Goal: Task Accomplishment & Management: Manage account settings

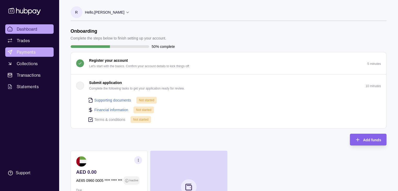
click at [21, 52] on span "Payments" at bounding box center [26, 52] width 19 height 6
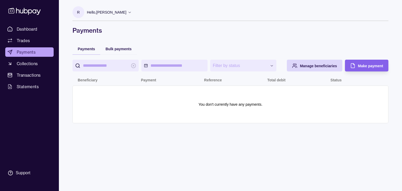
click at [24, 41] on span "Trades" at bounding box center [23, 40] width 13 height 6
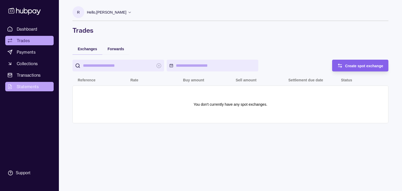
click at [35, 87] on span "Statements" at bounding box center [28, 86] width 22 height 6
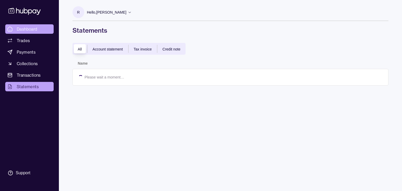
click at [28, 29] on span "Dashboard" at bounding box center [27, 29] width 21 height 6
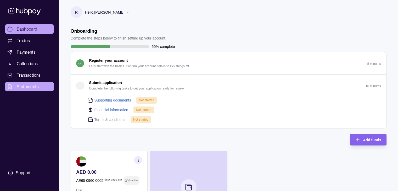
click at [22, 86] on span "Statements" at bounding box center [28, 86] width 22 height 6
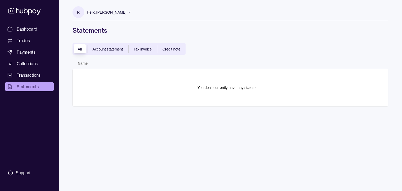
click at [79, 14] on p "R" at bounding box center [78, 12] width 3 height 6
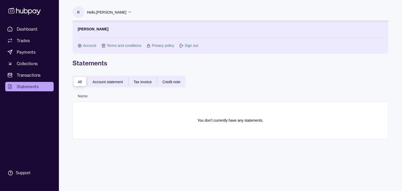
click at [94, 46] on link "Account" at bounding box center [89, 46] width 13 height 6
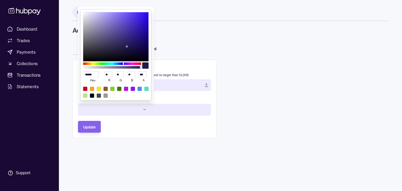
click at [95, 111] on html "Dashboard Trades Payments Collections Transactions Statements Support R Hello, …" at bounding box center [201, 95] width 402 height 191
type input "******"
type input "**"
click at [133, 64] on div at bounding box center [112, 63] width 58 height 3
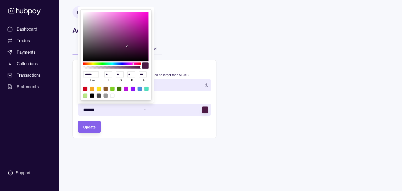
type input "******"
type input "**"
click at [131, 63] on div at bounding box center [112, 63] width 58 height 3
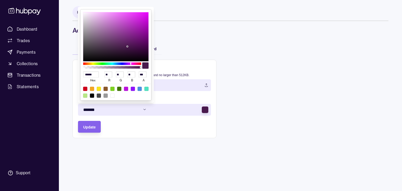
type input "******"
type input "**"
click at [132, 63] on div at bounding box center [132, 63] width 1 height 2
type input "******"
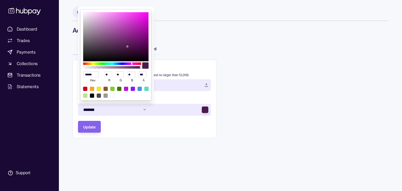
type input "**"
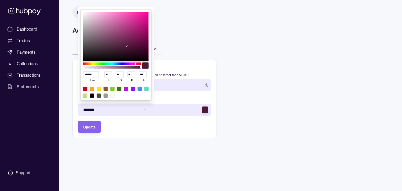
click at [135, 63] on div at bounding box center [112, 63] width 58 height 3
type input "******"
type input "**"
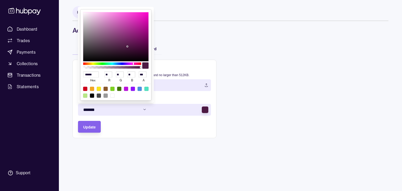
click at [133, 64] on div at bounding box center [112, 63] width 58 height 3
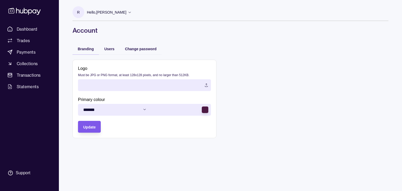
click at [97, 126] on html "Dashboard Trades Payments Collections Transactions Statements Support R Hello, …" at bounding box center [201, 95] width 402 height 191
click at [105, 83] on label at bounding box center [144, 85] width 133 height 12
click at [90, 126] on span "Update" at bounding box center [89, 127] width 12 height 4
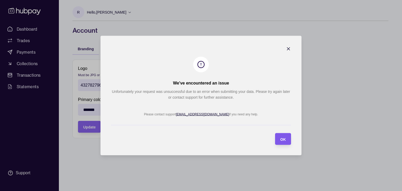
click at [281, 137] on span "OK" at bounding box center [282, 139] width 5 height 4
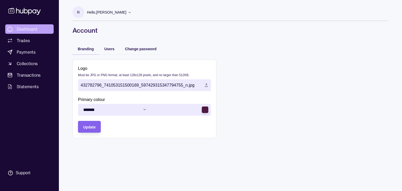
click at [27, 30] on span "Dashboard" at bounding box center [27, 29] width 21 height 6
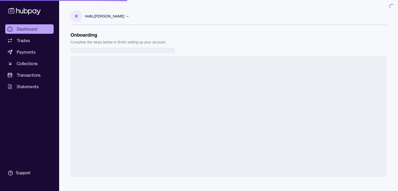
click at [26, 30] on span "Dashboard" at bounding box center [27, 29] width 21 height 6
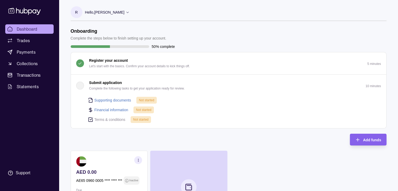
click at [114, 100] on link "Supporting documents" at bounding box center [112, 100] width 37 height 6
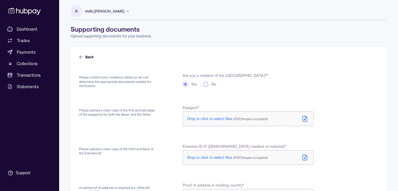
scroll to position [1, 0]
click at [119, 117] on div "Please upload a clear copy of the first and last page of the passports for both…" at bounding box center [118, 116] width 79 height 22
click at [120, 116] on p "Please upload a clear copy of the first and last page of the passports for both…" at bounding box center [118, 112] width 79 height 9
click at [81, 55] on icon at bounding box center [81, 57] width 4 height 4
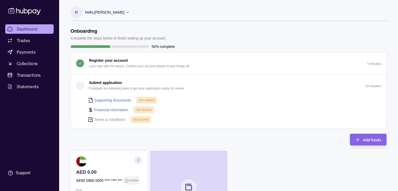
click at [106, 109] on link "Financial information" at bounding box center [111, 110] width 34 height 6
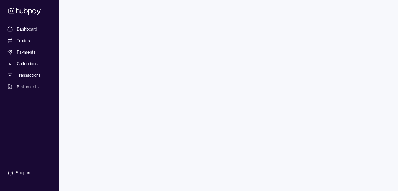
select select "*****"
type input "*"
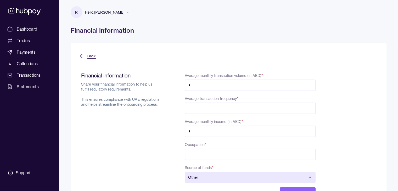
click at [82, 58] on icon at bounding box center [82, 56] width 6 height 6
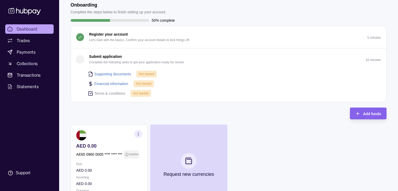
scroll to position [108, 0]
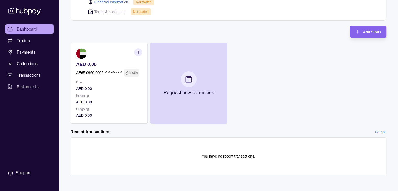
click at [379, 131] on link "See all" at bounding box center [380, 132] width 11 height 6
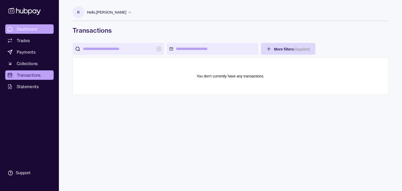
click at [29, 27] on span "Dashboard" at bounding box center [27, 29] width 21 height 6
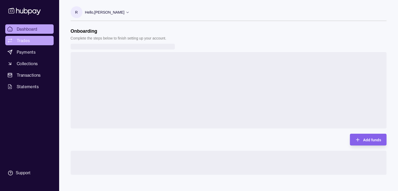
click at [29, 39] on span "Trades" at bounding box center [23, 40] width 13 height 6
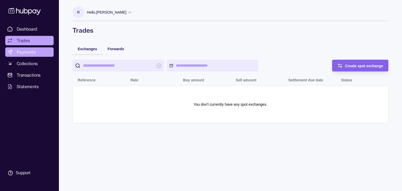
click at [27, 51] on span "Payments" at bounding box center [26, 52] width 19 height 6
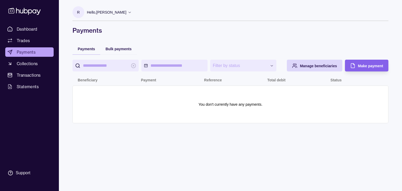
click at [21, 12] on icon at bounding box center [24, 11] width 35 height 10
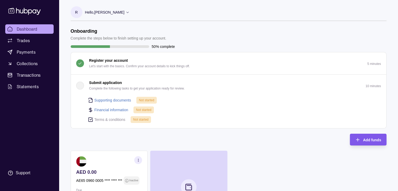
click at [363, 138] on span "Add funds" at bounding box center [372, 140] width 18 height 4
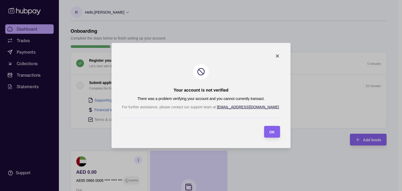
click at [261, 51] on section "Your account is not verified There was a problem verifying your account and you…" at bounding box center [200, 95] width 179 height 105
click at [276, 56] on icon "button" at bounding box center [277, 56] width 3 height 3
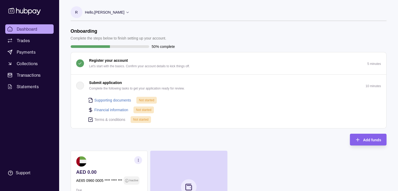
click at [122, 88] on p "Complete the following tasks to get your application ready for review." at bounding box center [137, 89] width 96 height 6
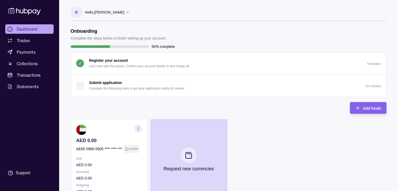
click at [81, 86] on div "button" at bounding box center [80, 86] width 8 height 8
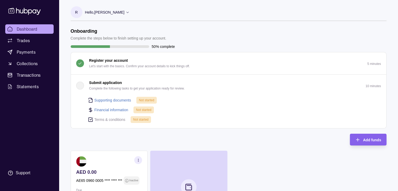
click at [81, 86] on div "button" at bounding box center [80, 86] width 8 height 8
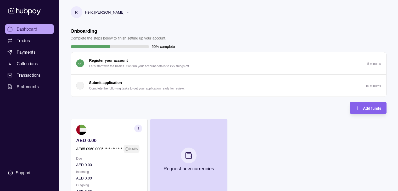
click at [81, 86] on div "button" at bounding box center [80, 86] width 8 height 8
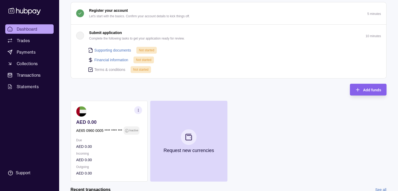
scroll to position [105, 0]
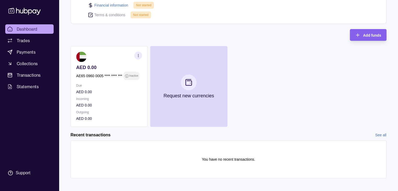
click at [108, 77] on p "AE65 0960 0005 **** **** ***" at bounding box center [99, 76] width 46 height 6
click at [137, 52] on section "button" at bounding box center [138, 56] width 8 height 8
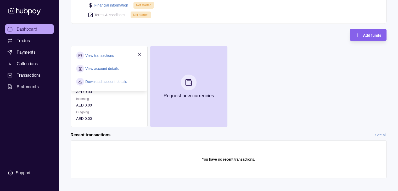
click at [122, 113] on p "Outgoing" at bounding box center [109, 112] width 66 height 6
click at [140, 53] on icon "button" at bounding box center [139, 54] width 5 height 5
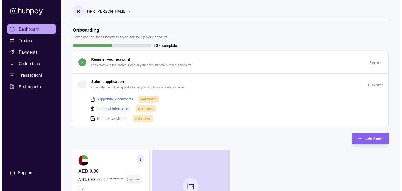
scroll to position [0, 0]
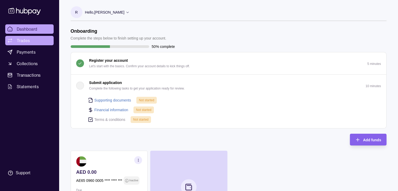
click at [30, 43] on link "Trades" at bounding box center [29, 40] width 48 height 9
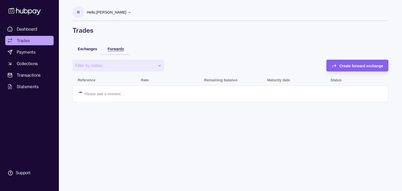
click at [117, 49] on span "Forwards" at bounding box center [116, 49] width 16 height 4
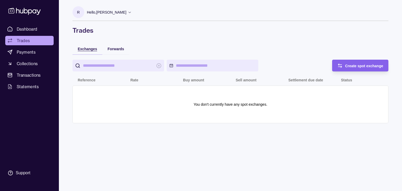
click at [81, 49] on span "Exchanges" at bounding box center [87, 49] width 19 height 4
click at [373, 67] on span "Create spot exchange" at bounding box center [364, 66] width 38 height 4
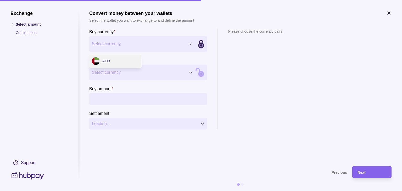
click at [189, 191] on div "Exchange Select amount Confirmation Support Convert money between your wallets …" at bounding box center [201, 191] width 402 height 0
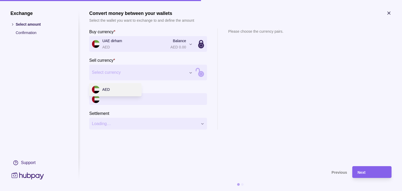
click at [184, 191] on div "Exchange Select amount Confirmation Support Convert money between your wallets …" at bounding box center [201, 191] width 402 height 0
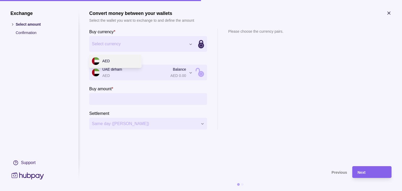
click at [139, 191] on div "Exchange Select amount Confirmation Support Convert money between your wallets …" at bounding box center [201, 191] width 402 height 0
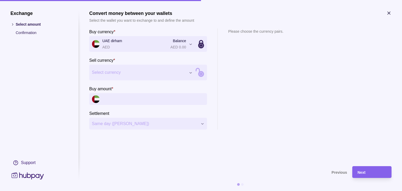
click at [27, 33] on p "Confirmation" at bounding box center [42, 33] width 52 height 6
click at [15, 24] on li "Select amount" at bounding box center [39, 24] width 58 height 6
click at [13, 24] on icon at bounding box center [12, 25] width 4 height 4
click at [282, 91] on section "Please choose the currency pairs." at bounding box center [255, 79] width 55 height 101
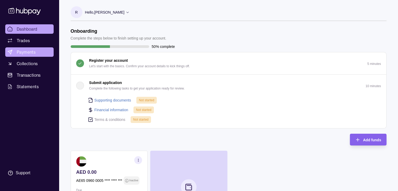
click at [26, 55] on link "Payments" at bounding box center [29, 51] width 48 height 9
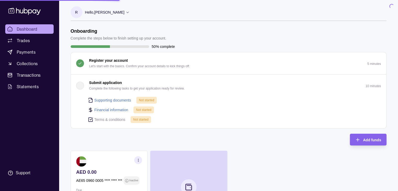
click at [28, 31] on span "Dashboard" at bounding box center [27, 29] width 21 height 6
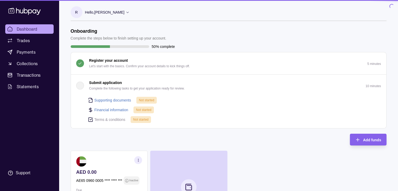
click at [33, 28] on span "Dashboard" at bounding box center [27, 29] width 21 height 6
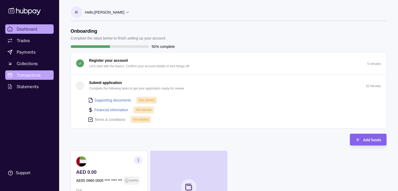
click at [36, 71] on link "Transactions" at bounding box center [29, 74] width 48 height 9
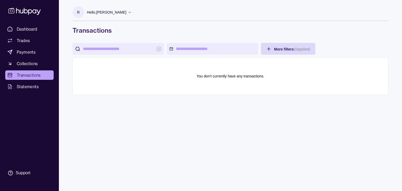
click at [19, 14] on icon at bounding box center [24, 11] width 35 height 10
click at [28, 11] on icon at bounding box center [24, 11] width 32 height 7
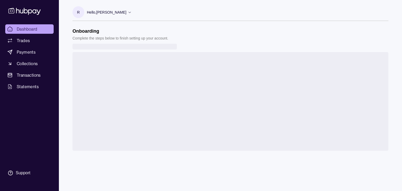
drag, startPoint x: 111, startPoint y: 21, endPoint x: 107, endPoint y: 11, distance: 10.9
click at [107, 11] on div "Hello, Renalie Papasin" at bounding box center [109, 12] width 45 height 11
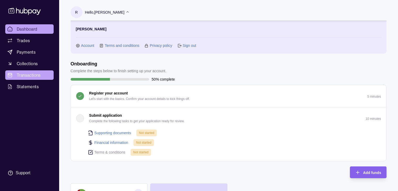
click at [27, 76] on span "Transactions" at bounding box center [29, 75] width 24 height 6
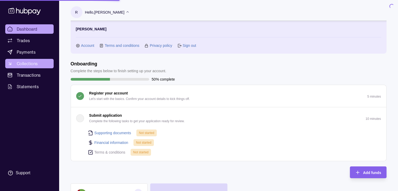
click at [33, 65] on span "Collections" at bounding box center [27, 63] width 21 height 6
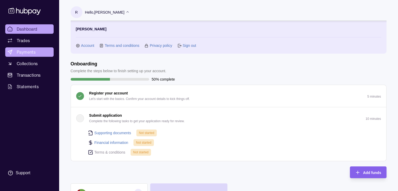
click at [28, 52] on span "Payments" at bounding box center [26, 52] width 19 height 6
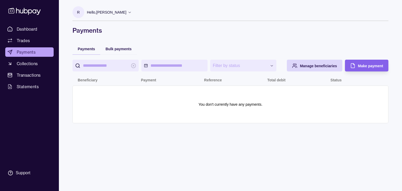
click at [18, 108] on div "Dashboard Trades Payments Collections Transactions Statements Support" at bounding box center [29, 101] width 53 height 154
click at [29, 64] on span "Collections" at bounding box center [27, 63] width 21 height 6
click at [26, 53] on span "Payments" at bounding box center [26, 52] width 19 height 6
click at [372, 69] on div "Make payment" at bounding box center [362, 66] width 41 height 12
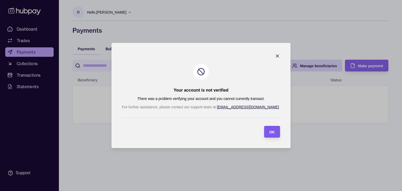
click at [264, 136] on section "OK" at bounding box center [272, 132] width 16 height 12
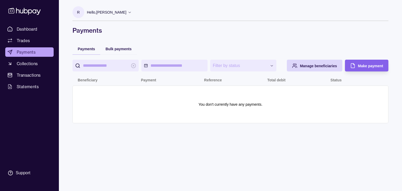
click at [294, 147] on div "**********" at bounding box center [230, 95] width 337 height 191
click at [219, 104] on p "You don't currently have any payments." at bounding box center [230, 105] width 64 height 6
click at [330, 67] on span "Manage beneficiaries" at bounding box center [318, 66] width 37 height 4
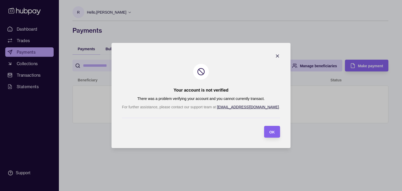
click at [276, 56] on icon "button" at bounding box center [277, 56] width 3 height 3
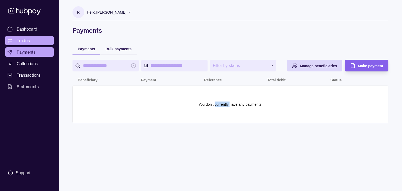
click at [26, 42] on span "Trades" at bounding box center [23, 40] width 13 height 6
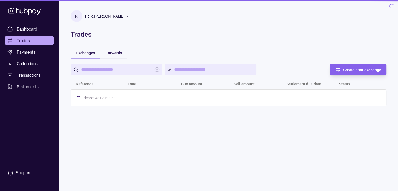
click at [32, 25] on link "Dashboard" at bounding box center [29, 28] width 48 height 9
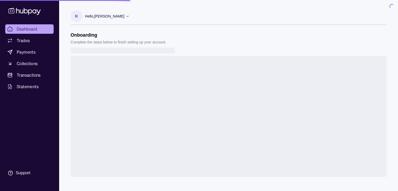
click at [26, 63] on span "Collections" at bounding box center [27, 63] width 21 height 6
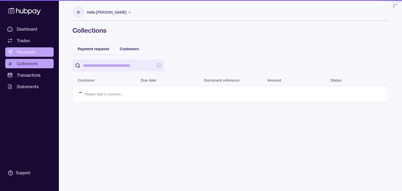
click at [27, 51] on span "Payments" at bounding box center [26, 52] width 19 height 6
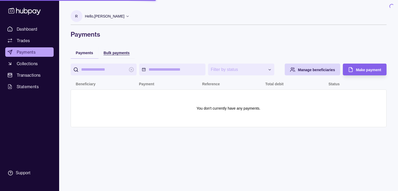
drag, startPoint x: 93, startPoint y: 54, endPoint x: 99, endPoint y: 51, distance: 6.6
click at [99, 51] on div "button" at bounding box center [98, 52] width 5 height 5
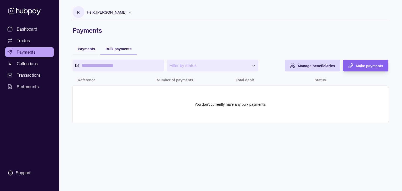
click at [85, 51] on div "Payments" at bounding box center [86, 49] width 17 height 6
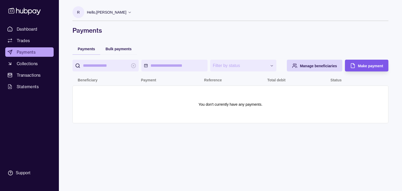
click at [369, 68] on div "Make payment" at bounding box center [370, 66] width 25 height 6
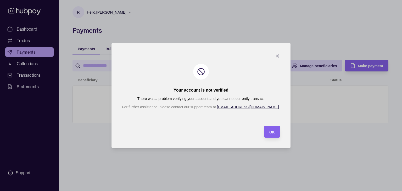
click at [275, 56] on icon "button" at bounding box center [277, 55] width 5 height 5
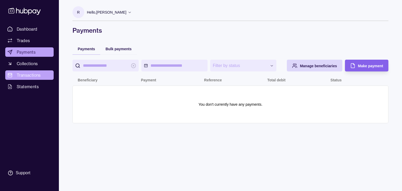
click at [19, 76] on span "Transactions" at bounding box center [29, 75] width 24 height 6
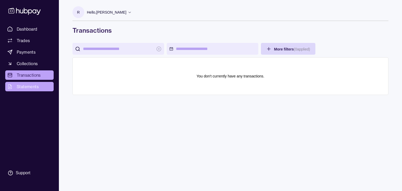
click at [34, 86] on span "Statements" at bounding box center [28, 86] width 22 height 6
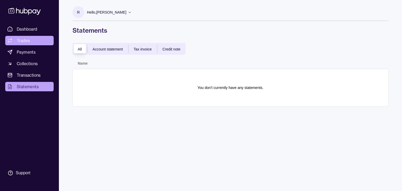
click at [21, 40] on span "Trades" at bounding box center [23, 40] width 13 height 6
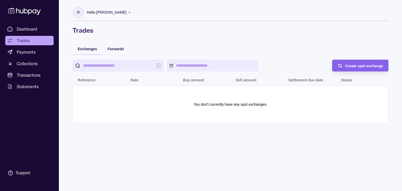
click at [26, 47] on ul "Dashboard Trades Payments Collections Transactions Statements" at bounding box center [29, 57] width 48 height 67
click at [29, 53] on span "Payments" at bounding box center [26, 52] width 19 height 6
click at [26, 37] on span "Trades" at bounding box center [23, 40] width 13 height 6
click at [26, 54] on span "Payments" at bounding box center [26, 52] width 19 height 6
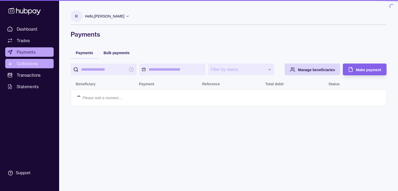
click at [25, 65] on span "Collections" at bounding box center [27, 63] width 21 height 6
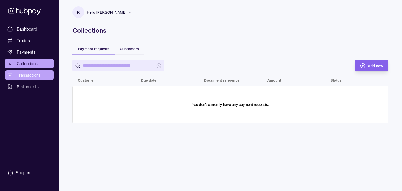
click at [21, 76] on span "Transactions" at bounding box center [29, 75] width 24 height 6
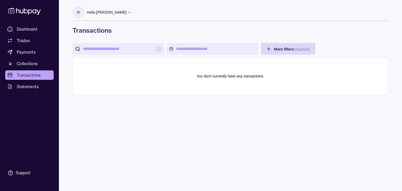
click at [195, 49] on html "Dashboard Trades Payments Collections Transactions Statements Support R Hello, …" at bounding box center [201, 95] width 402 height 191
click at [121, 46] on html "Dashboard Trades Payments Collections Transactions Statements Support R Hello, …" at bounding box center [201, 95] width 402 height 191
click at [120, 49] on input "search" at bounding box center [118, 49] width 71 height 12
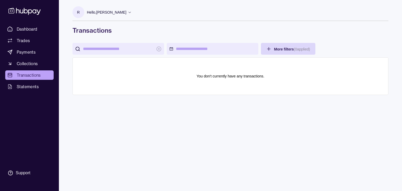
click at [80, 49] on icon at bounding box center [77, 48] width 5 height 5
click at [76, 50] on circle at bounding box center [77, 48] width 3 height 3
click at [76, 49] on circle at bounding box center [77, 48] width 3 height 3
click at [37, 87] on span "Statements" at bounding box center [28, 86] width 22 height 6
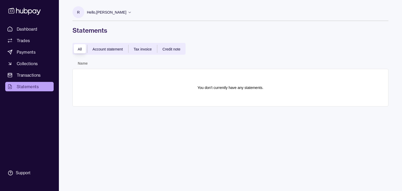
click at [117, 49] on span "Account statement" at bounding box center [108, 49] width 30 height 4
click at [145, 47] on span "Tax invoice" at bounding box center [143, 49] width 18 height 4
click at [172, 48] on span "Credit note" at bounding box center [172, 49] width 18 height 4
click at [145, 49] on span "Tax invoice" at bounding box center [143, 49] width 18 height 4
click at [109, 49] on span "Account statement" at bounding box center [108, 49] width 30 height 4
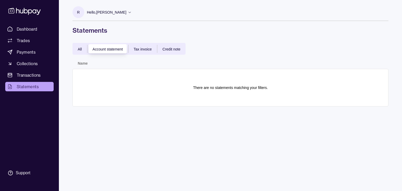
click at [77, 47] on div "All" at bounding box center [79, 49] width 15 height 6
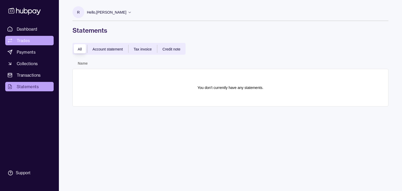
click at [26, 37] on span "Trades" at bounding box center [23, 40] width 13 height 6
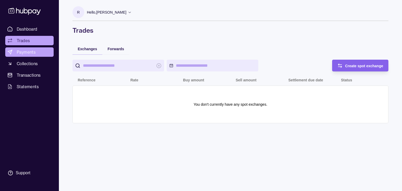
click at [24, 50] on span "Payments" at bounding box center [26, 52] width 19 height 6
